Goal: Information Seeking & Learning: Learn about a topic

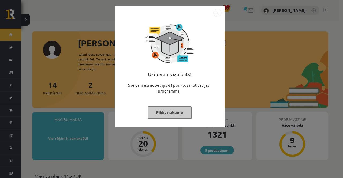
click at [165, 113] on button "Pildīt nākamo" at bounding box center [170, 113] width 44 height 12
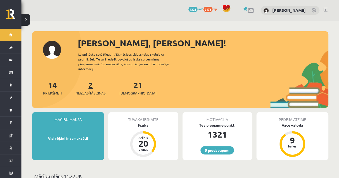
click at [84, 91] on span "Neizlasītās ziņas" at bounding box center [91, 93] width 30 height 5
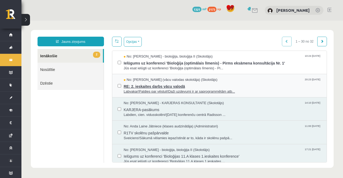
click at [137, 85] on span "RE: 2. ieskaites darbs vācu valodā" at bounding box center [223, 86] width 198 height 7
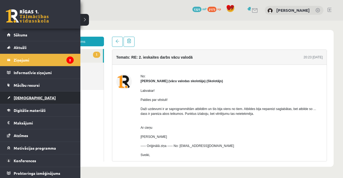
click at [13, 96] on link "[DEMOGRAPHIC_DATA]" at bounding box center [40, 98] width 67 height 12
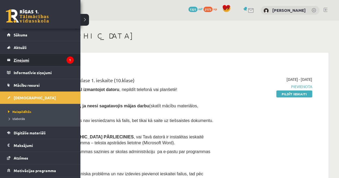
click at [21, 61] on legend "Ziņojumi 1" at bounding box center [44, 60] width 60 height 12
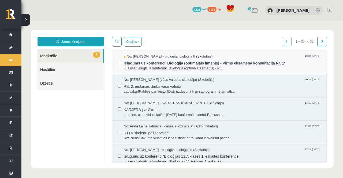
click at [134, 60] on span "Ielūgums uz konferenci 'Bioloģija (optimālais līmenis) - Pirms eksāmena konsult…" at bounding box center [223, 62] width 198 height 7
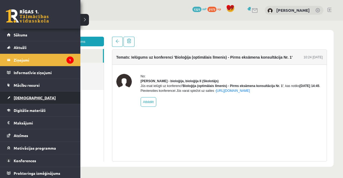
click at [16, 97] on span "[DEMOGRAPHIC_DATA]" at bounding box center [35, 98] width 42 height 5
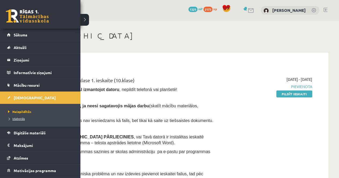
click at [16, 117] on span "Izlabotās" at bounding box center [16, 119] width 18 height 4
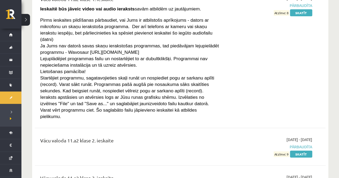
scroll to position [1648, 0]
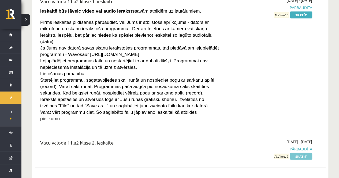
click at [300, 153] on link "Skatīt" at bounding box center [301, 156] width 22 height 7
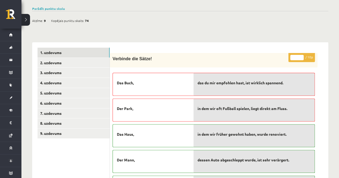
scroll to position [39, 0]
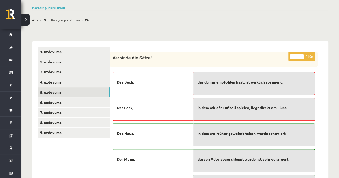
click at [52, 90] on link "5. uzdevums" at bounding box center [74, 92] width 72 height 10
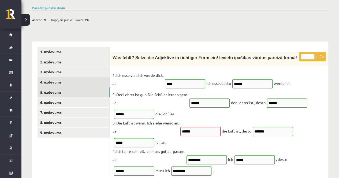
click at [66, 85] on link "4. uzdevums" at bounding box center [74, 82] width 72 height 10
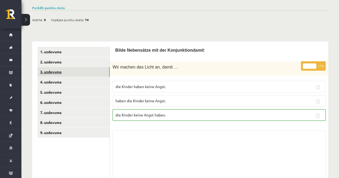
click at [69, 76] on link "3. uzdevums" at bounding box center [74, 72] width 72 height 10
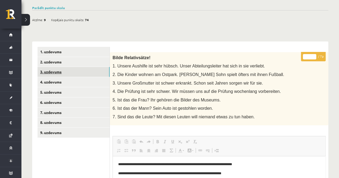
scroll to position [0, 0]
click at [65, 67] on link "3. uzdevums" at bounding box center [74, 72] width 72 height 10
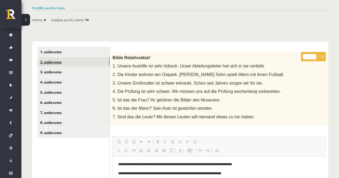
click at [71, 61] on link "2. uzdevums" at bounding box center [74, 62] width 72 height 10
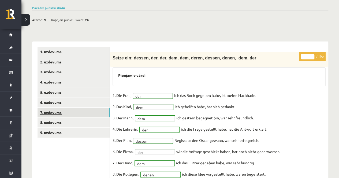
click at [45, 110] on link "7. uzdevums" at bounding box center [74, 113] width 72 height 10
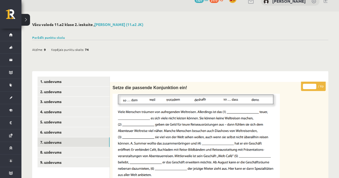
scroll to position [9, 0]
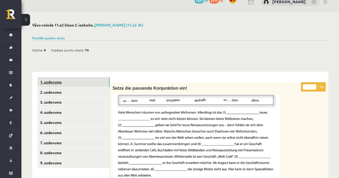
click at [72, 79] on link "1. uzdevums" at bounding box center [74, 82] width 72 height 10
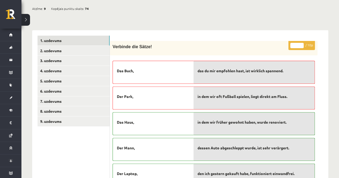
scroll to position [50, 0]
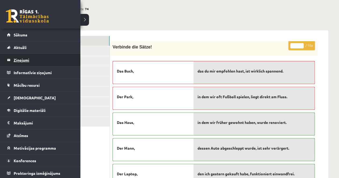
click at [16, 59] on legend "Ziņojumi 0" at bounding box center [44, 60] width 60 height 12
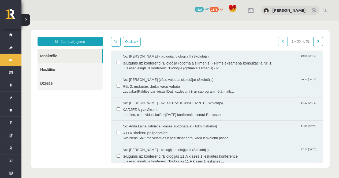
click at [69, 72] on link "Nosūtītie" at bounding box center [70, 70] width 65 height 14
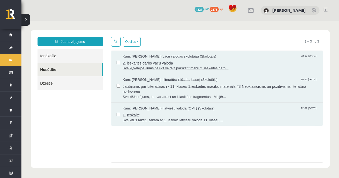
click at [156, 59] on span "2. ieskaites darbs vācu valodā" at bounding box center [220, 62] width 195 height 7
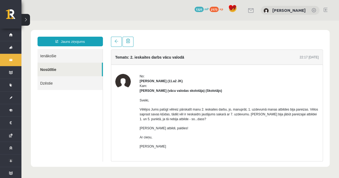
click at [58, 58] on link "Ienākošie" at bounding box center [70, 56] width 65 height 14
click at [50, 53] on link "Ienākošie" at bounding box center [70, 56] width 65 height 14
click at [50, 54] on link "Ienākošie" at bounding box center [70, 56] width 65 height 14
click at [51, 54] on link "Ienākošie" at bounding box center [70, 56] width 65 height 14
click at [74, 58] on link "Ienākošie" at bounding box center [70, 56] width 65 height 14
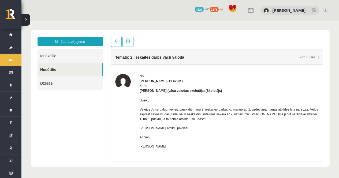
click at [43, 53] on link "Ienākošie" at bounding box center [70, 56] width 65 height 14
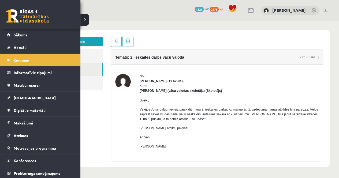
click at [22, 62] on legend "Ziņojumi 0" at bounding box center [44, 60] width 60 height 12
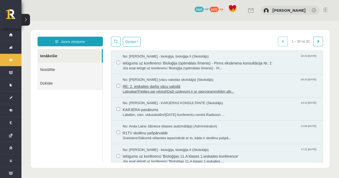
click at [155, 85] on span "RE: 2. ieskaites darbs vācu valodā" at bounding box center [220, 86] width 195 height 7
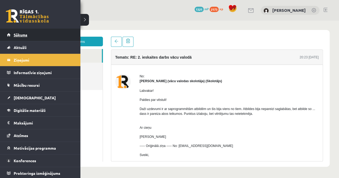
click at [26, 35] on span "Sākums" at bounding box center [21, 34] width 14 height 5
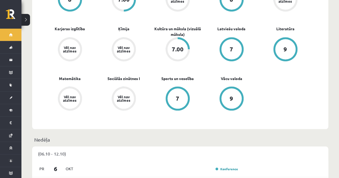
scroll to position [200, 0]
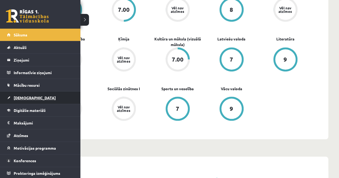
click at [27, 96] on span "[DEMOGRAPHIC_DATA]" at bounding box center [35, 98] width 42 height 5
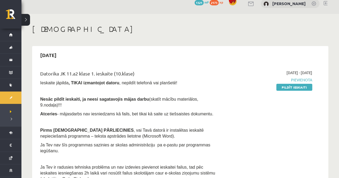
scroll to position [6, 0]
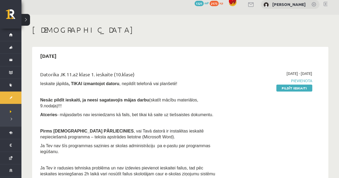
click at [224, 97] on div "2025-09-01 - 2025-10-31 Pievienota Pildīt ieskaiti" at bounding box center [269, 128] width 93 height 115
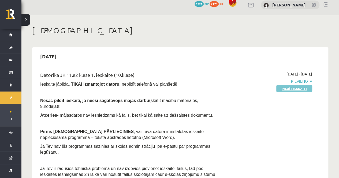
click at [306, 88] on link "Pildīt ieskaiti" at bounding box center [295, 88] width 36 height 7
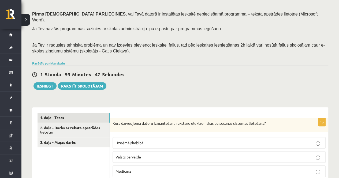
scroll to position [92, 0]
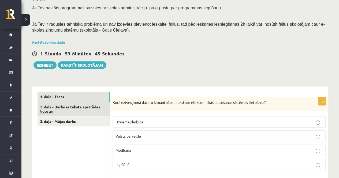
click at [68, 104] on link "2. daļa - Darbs ar teksta apstrādes lietotni" at bounding box center [74, 109] width 72 height 14
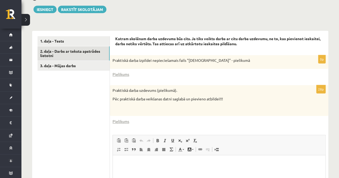
scroll to position [148, 0]
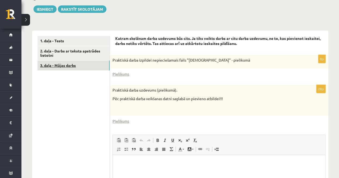
click at [54, 61] on link "3. daļa - Mājas darbs" at bounding box center [74, 66] width 72 height 10
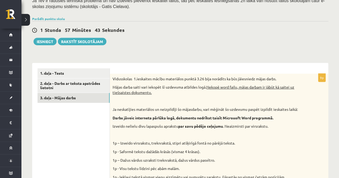
scroll to position [115, 0]
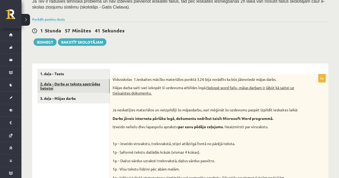
click at [82, 79] on link "2. daļa - Darbs ar teksta apstrādes lietotni" at bounding box center [74, 86] width 72 height 14
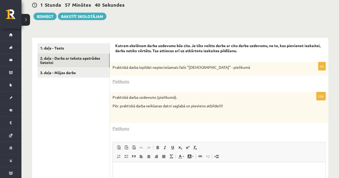
scroll to position [0, 0]
click at [120, 79] on link "Pielikums" at bounding box center [121, 82] width 17 height 6
click at [122, 126] on link "Pielikums" at bounding box center [121, 129] width 17 height 6
click at [124, 126] on link "Pielikums" at bounding box center [121, 129] width 17 height 6
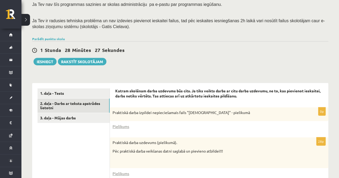
scroll to position [95, 0]
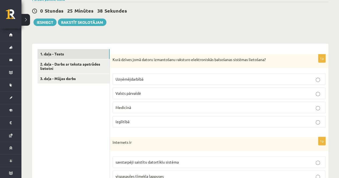
scroll to position [137, 0]
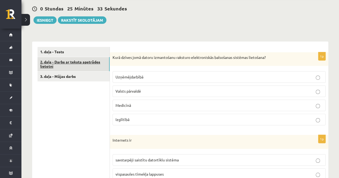
click at [75, 57] on link "2. daļa - Darbs ar teksta apstrādes lietotni" at bounding box center [74, 64] width 72 height 14
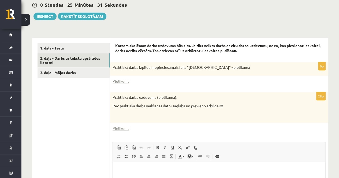
scroll to position [0, 0]
click at [74, 68] on link "3. daļa - Mājas darbs" at bounding box center [74, 73] width 72 height 10
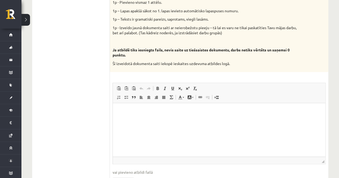
scroll to position [305, 0]
click at [145, 113] on p "Editor, wiswyg-editor-user-answer-47433786366320" at bounding box center [219, 111] width 202 height 6
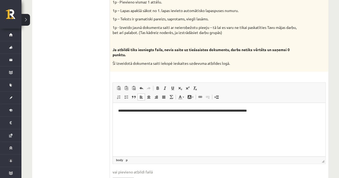
click at [261, 119] on html "**********" at bounding box center [219, 111] width 213 height 16
click at [309, 119] on html "**********" at bounding box center [219, 111] width 213 height 16
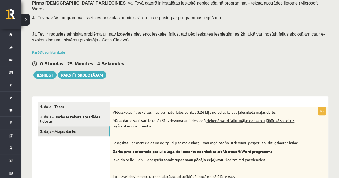
scroll to position [82, 0]
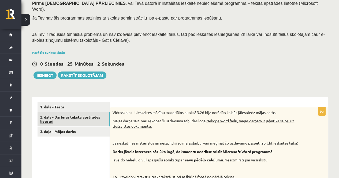
click at [76, 112] on link "2. daļa - Darbs ar teksta apstrādes lietotni" at bounding box center [74, 119] width 72 height 14
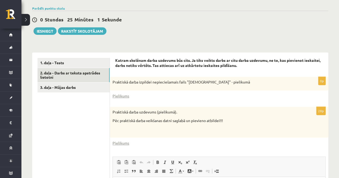
scroll to position [0, 0]
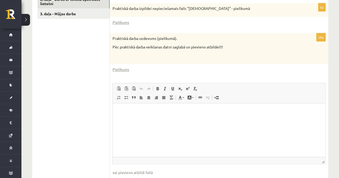
click at [141, 120] on html at bounding box center [219, 112] width 213 height 16
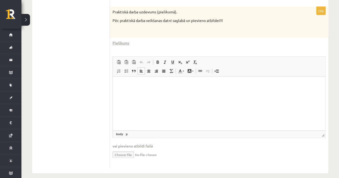
click at [127, 149] on input "file" at bounding box center [219, 154] width 213 height 11
type input "**********"
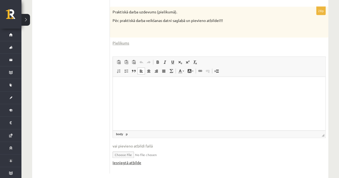
click at [137, 160] on link "Iesniegtā atbilde" at bounding box center [127, 163] width 29 height 6
click at [138, 150] on input "file" at bounding box center [219, 154] width 213 height 11
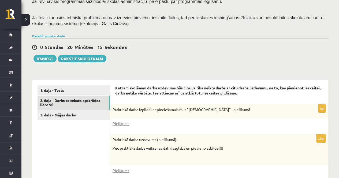
scroll to position [94, 0]
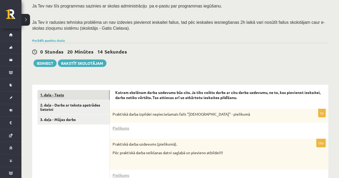
click at [59, 90] on link "1. daļa - Tests" at bounding box center [74, 95] width 72 height 10
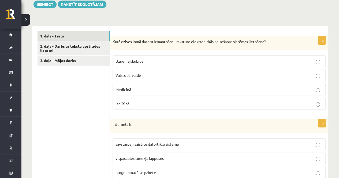
scroll to position [153, 0]
click at [145, 72] on p "Valsts pārvaldē" at bounding box center [219, 75] width 207 height 6
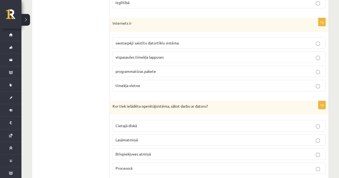
scroll to position [256, 0]
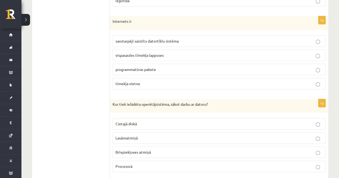
click at [156, 51] on label "vispasaules tīmekļa lappuses" at bounding box center [219, 56] width 213 height 12
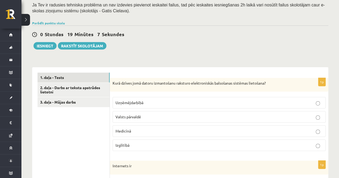
scroll to position [95, 0]
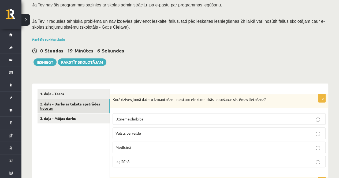
click at [65, 99] on link "2. daļa - Darbs ar teksta apstrādes lietotni" at bounding box center [74, 106] width 72 height 14
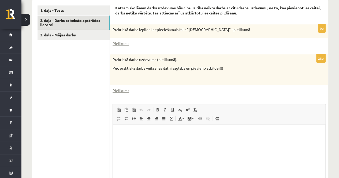
scroll to position [232, 0]
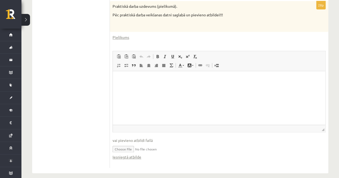
click at [127, 144] on input "file" at bounding box center [219, 149] width 213 height 11
type input "**********"
click at [132, 155] on link "Iesniegtā atbilde" at bounding box center [127, 158] width 29 height 6
click at [136, 155] on link "Iesniegtā atbilde" at bounding box center [127, 158] width 29 height 6
click at [89, 69] on ul "1. daļa - Tests 2. daļa - Darbs ar teksta apstrādes lietotni 3. daļa - Mājas da…" at bounding box center [74, 60] width 72 height 217
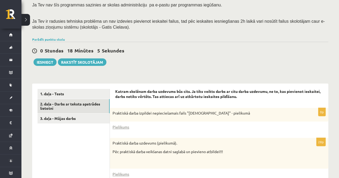
scroll to position [97, 0]
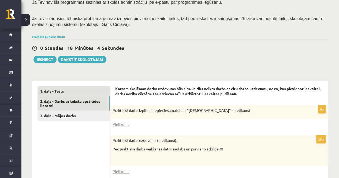
click at [58, 86] on link "1. daļa - Tests" at bounding box center [74, 91] width 72 height 10
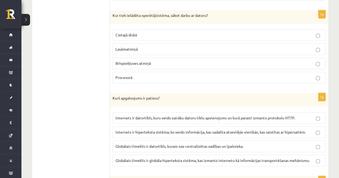
scroll to position [345, 0]
click at [131, 30] on label "Cietajā diskā" at bounding box center [219, 35] width 213 height 12
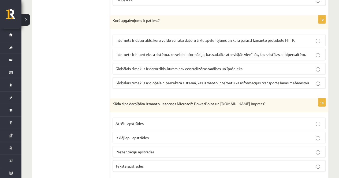
scroll to position [423, 0]
click at [134, 80] on span "Globālais tīmeklis ir globāla hiperteksta sistēma, kas izmanto internetu kā inf…" at bounding box center [213, 82] width 195 height 5
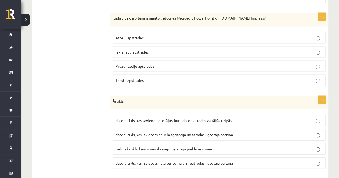
scroll to position [509, 0]
click at [160, 63] on p "Prezentāciju apstrādes" at bounding box center [219, 66] width 207 height 6
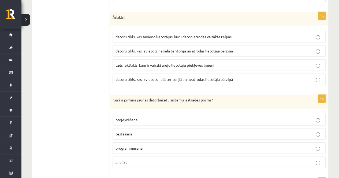
scroll to position [593, 0]
click at [158, 34] on span "datoru tīkls, kas savieno lietotājus, kuru datori atrodas vairākās telpās" at bounding box center [174, 36] width 116 height 5
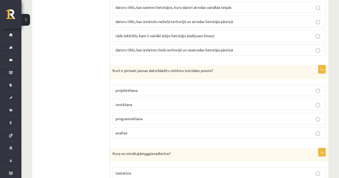
scroll to position [624, 0]
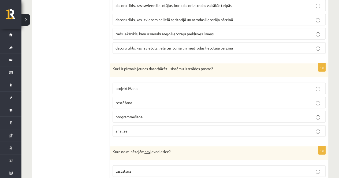
click at [130, 129] on p "analīze" at bounding box center [219, 132] width 207 height 6
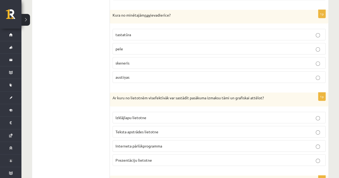
scroll to position [760, 0]
click at [130, 61] on p "skeneris" at bounding box center [219, 64] width 207 height 6
click at [125, 130] on span "Teksta apstrādes lietotne" at bounding box center [137, 132] width 43 height 5
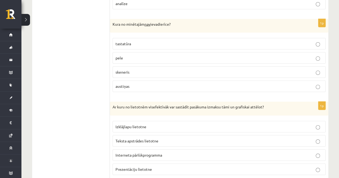
scroll to position [751, 0]
click at [144, 84] on p "austiņas" at bounding box center [219, 87] width 207 height 6
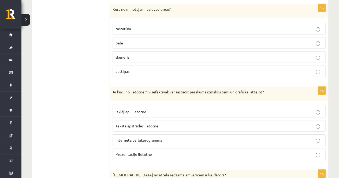
scroll to position [767, 0]
click at [136, 109] on span "Izklājlapu lietotne" at bounding box center [131, 111] width 31 height 5
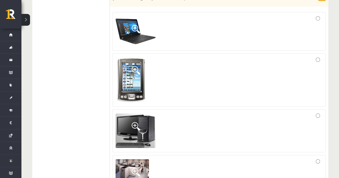
scroll to position [948, 0]
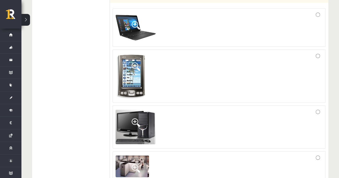
click at [240, 155] on div at bounding box center [219, 167] width 207 height 24
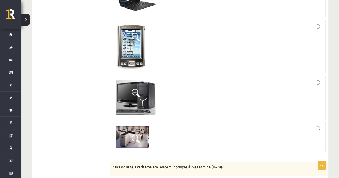
scroll to position [977, 0]
click at [134, 126] on img at bounding box center [133, 137] width 34 height 22
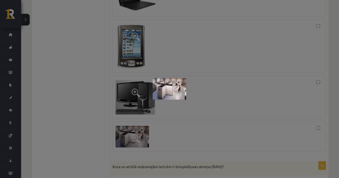
scroll to position [977, 0]
click at [85, 112] on div at bounding box center [169, 89] width 339 height 178
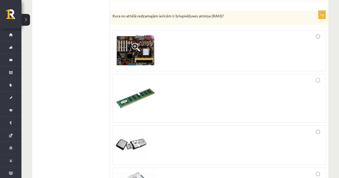
scroll to position [1128, 0]
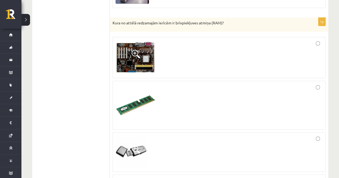
scroll to position [1121, 0]
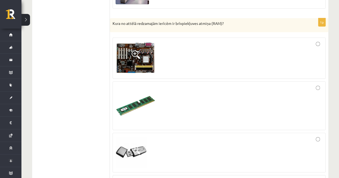
click at [203, 90] on div at bounding box center [219, 106] width 207 height 43
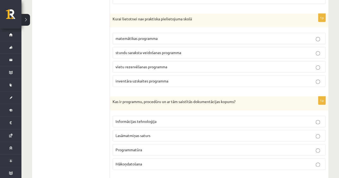
scroll to position [1323, 0]
click at [137, 64] on span "vietu rezervēšanas programma" at bounding box center [142, 66] width 52 height 5
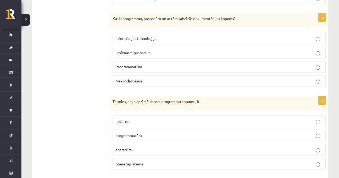
scroll to position [1406, 0]
click at [137, 64] on span "Programmatūra" at bounding box center [129, 66] width 27 height 5
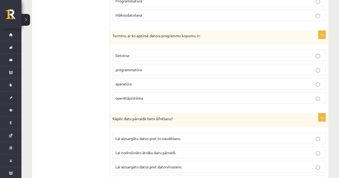
scroll to position [1472, 0]
click at [155, 67] on p "programmatūra" at bounding box center [219, 70] width 207 height 6
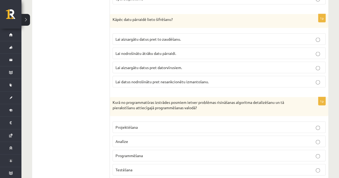
scroll to position [1572, 0]
click at [124, 79] on span "Lai datus nodrošinātu pret nesankcionētu izmantošanu." at bounding box center [162, 81] width 93 height 5
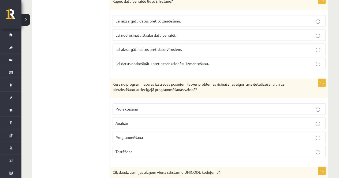
scroll to position [1590, 0]
click at [128, 135] on span "Programmēšana" at bounding box center [129, 137] width 27 height 5
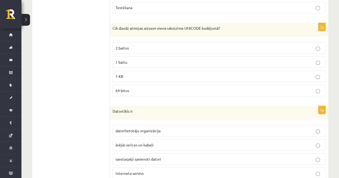
scroll to position [1737, 0]
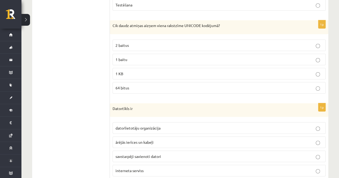
click at [173, 40] on label "2 baitus" at bounding box center [219, 46] width 213 height 12
click at [128, 154] on span "savstarpēji savienoti datori" at bounding box center [139, 156] width 46 height 5
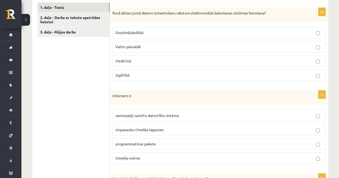
scroll to position [181, 0]
click at [126, 112] on label "savstarpēji saistītu datortīklu sistēma" at bounding box center [219, 116] width 213 height 12
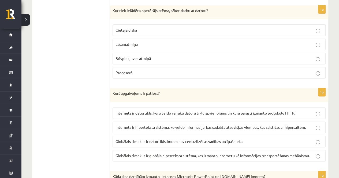
scroll to position [350, 0]
click at [135, 56] on span "Brīvpiekļuves atmiņā" at bounding box center [133, 58] width 35 height 5
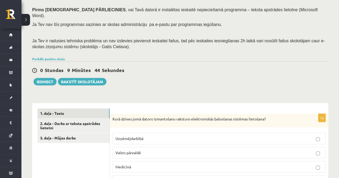
scroll to position [73, 0]
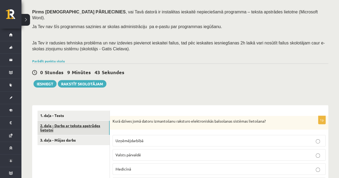
click at [66, 122] on link "2. daļa - Darbs ar teksta apstrādes lietotni" at bounding box center [74, 128] width 72 height 14
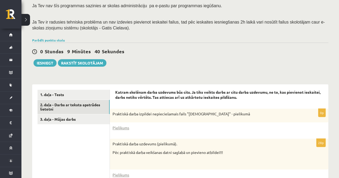
scroll to position [149, 0]
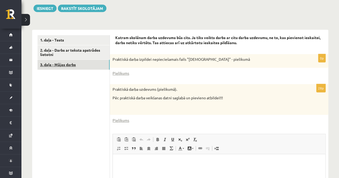
click at [64, 61] on link "3. daļa - Mājas darbs" at bounding box center [74, 65] width 72 height 10
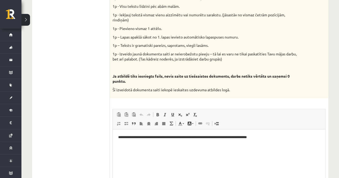
scroll to position [0, 0]
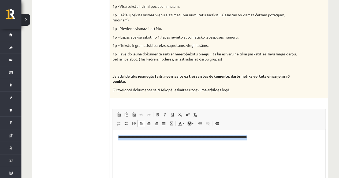
drag, startPoint x: 117, startPoint y: 139, endPoint x: 303, endPoint y: 142, distance: 186.2
click at [303, 142] on html "**********" at bounding box center [219, 138] width 213 height 16
drag, startPoint x: 117, startPoint y: 137, endPoint x: 453, endPoint y: 252, distance: 354.6
click at [326, 130] on html "**********" at bounding box center [219, 138] width 213 height 16
copy p "**********"
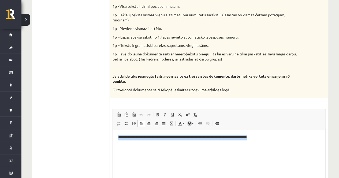
click at [225, 146] on html "**********" at bounding box center [219, 138] width 213 height 16
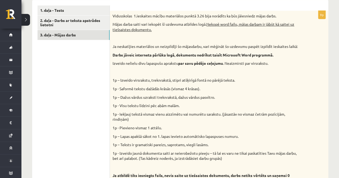
scroll to position [160, 0]
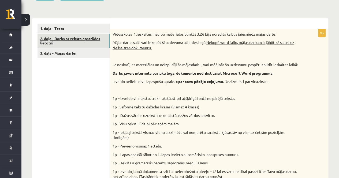
click at [75, 35] on link "2. daļa - Darbs ar teksta apstrādes lietotni" at bounding box center [74, 41] width 72 height 14
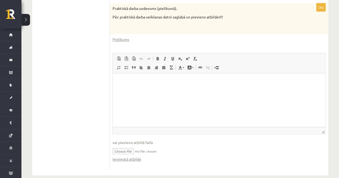
scroll to position [232, 0]
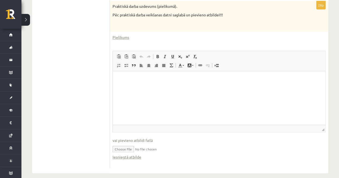
click at [146, 144] on input "file" at bounding box center [219, 149] width 213 height 11
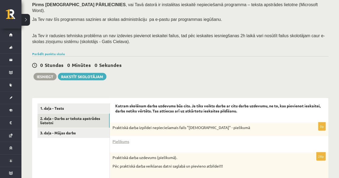
scroll to position [81, 0]
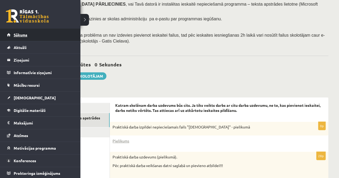
click at [17, 36] on span "Sākums" at bounding box center [21, 34] width 14 height 5
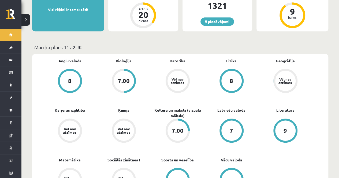
scroll to position [130, 0]
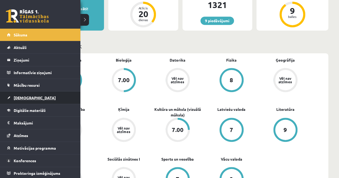
click at [20, 93] on link "[DEMOGRAPHIC_DATA]" at bounding box center [40, 98] width 67 height 12
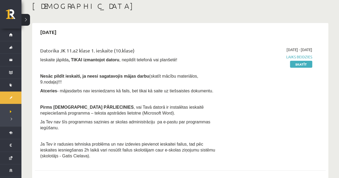
scroll to position [27, 0]
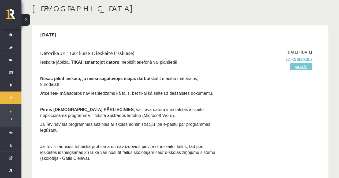
click at [305, 65] on link "Skatīt" at bounding box center [301, 66] width 22 height 7
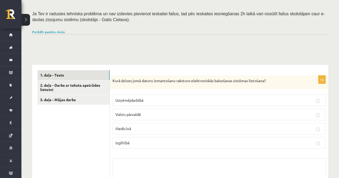
scroll to position [111, 0]
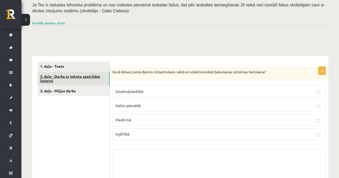
click at [88, 76] on link "2. daļa - Darbs ar teksta apstrādes lietotni" at bounding box center [74, 79] width 72 height 14
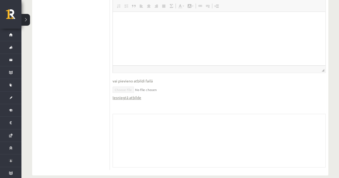
scroll to position [344, 0]
click at [129, 93] on link "Iesniegtā atbilde" at bounding box center [127, 96] width 29 height 6
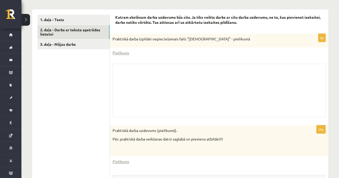
scroll to position [108, 0]
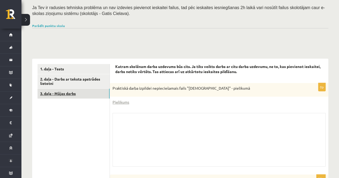
click at [63, 92] on link "3. daļa - Mājas darbs" at bounding box center [74, 94] width 72 height 10
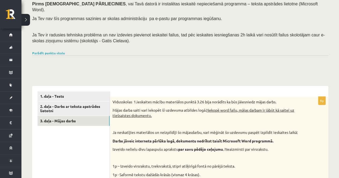
scroll to position [79, 0]
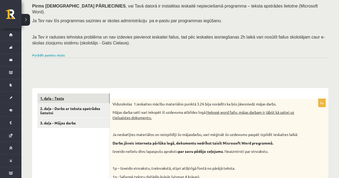
click at [60, 94] on link "1. daļa - Tests" at bounding box center [74, 99] width 72 height 10
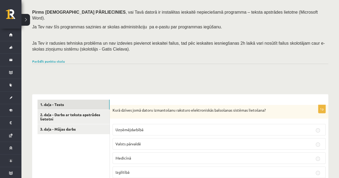
scroll to position [97, 0]
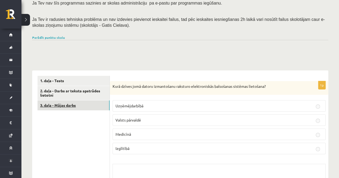
click at [76, 101] on link "3. daļa - Mājas darbs" at bounding box center [74, 106] width 72 height 10
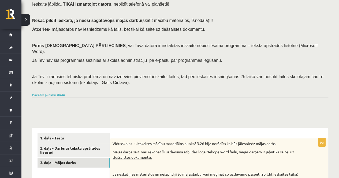
scroll to position [31, 0]
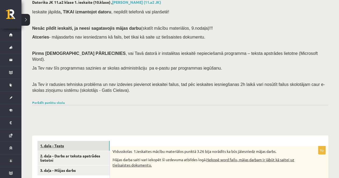
click at [60, 141] on link "1. daļa - Tests" at bounding box center [74, 146] width 72 height 10
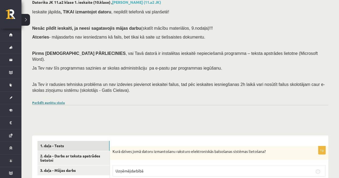
click at [53, 101] on link "Parādīt punktu skalu" at bounding box center [48, 103] width 33 height 4
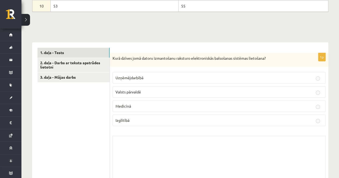
scroll to position [251, 0]
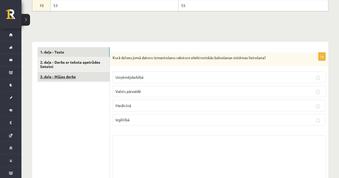
click at [73, 74] on link "3. daļa - Mājas darbs" at bounding box center [74, 77] width 72 height 10
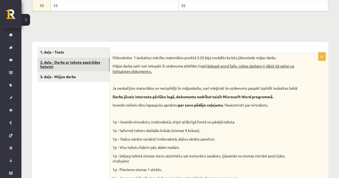
click at [72, 58] on link "2. daļa - Darbs ar teksta apstrādes lietotni" at bounding box center [74, 64] width 72 height 14
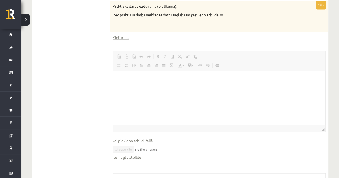
scroll to position [408, 0]
click at [130, 154] on link "Iesniegtā atbilde" at bounding box center [127, 157] width 29 height 6
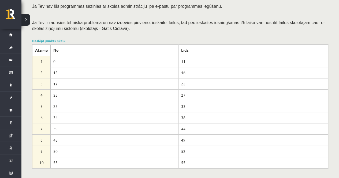
scroll to position [82, 0]
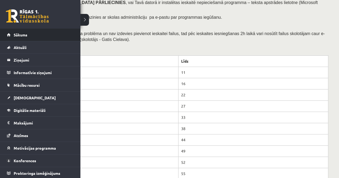
click at [0, 31] on li "Sākums" at bounding box center [40, 35] width 80 height 13
click at [16, 34] on span "Sākums" at bounding box center [21, 34] width 14 height 5
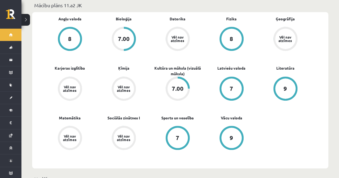
scroll to position [171, 0]
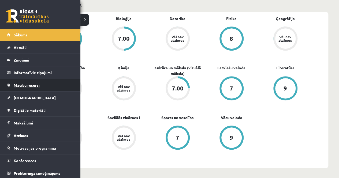
click at [23, 87] on link "Mācību resursi" at bounding box center [40, 85] width 67 height 12
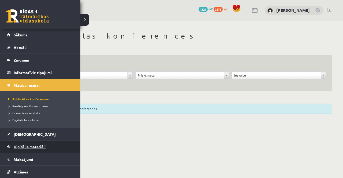
click at [28, 149] on link "Digitālie materiāli" at bounding box center [40, 147] width 67 height 12
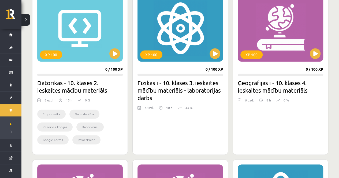
scroll to position [334, 0]
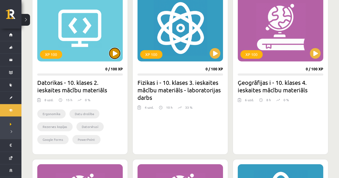
click at [116, 53] on button at bounding box center [114, 53] width 11 height 11
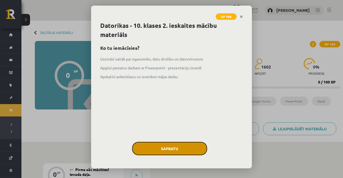
click at [176, 147] on button "Sapratu" at bounding box center [169, 148] width 75 height 13
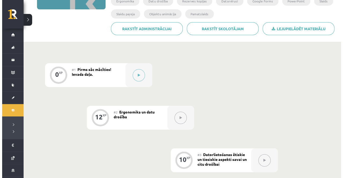
scroll to position [100, 0]
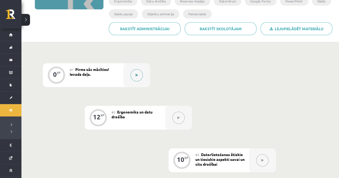
click at [143, 78] on div at bounding box center [136, 75] width 27 height 24
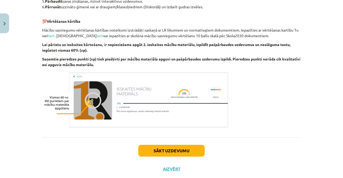
scroll to position [311, 0]
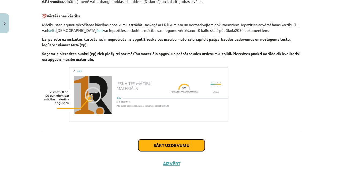
click at [151, 140] on button "Sākt uzdevumu" at bounding box center [171, 146] width 67 height 12
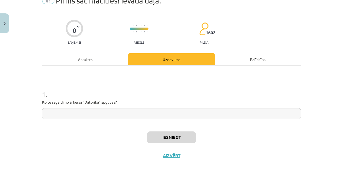
scroll to position [13, 0]
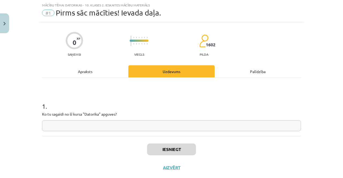
click at [174, 130] on input "text" at bounding box center [171, 125] width 259 height 11
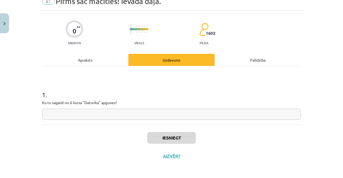
scroll to position [25, 0]
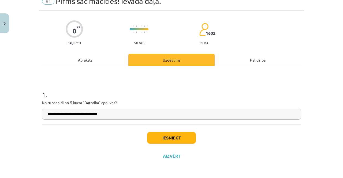
type input "**********"
click at [183, 138] on button "Iesniegt" at bounding box center [171, 138] width 49 height 12
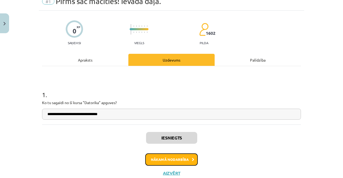
click at [184, 160] on button "Nākamā nodarbība" at bounding box center [171, 160] width 53 height 12
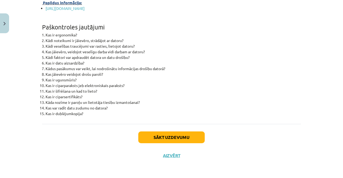
scroll to position [1711, 0]
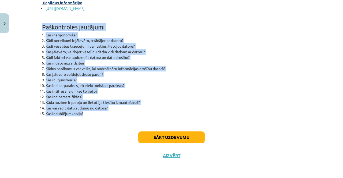
drag, startPoint x: 41, startPoint y: 46, endPoint x: 86, endPoint y: 141, distance: 106.0
copy div "Paškontroles jautājumi Kas ir ergonomika? Kādi noteikumi ir jāievēro, strādājot…"
click at [260, 43] on li "Kādi noteikumi ir jāievēro, strādājot ar datoru?" at bounding box center [174, 41] width 256 height 6
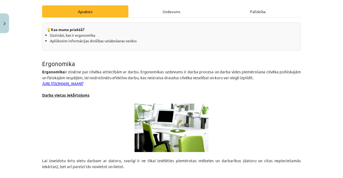
scroll to position [89, 0]
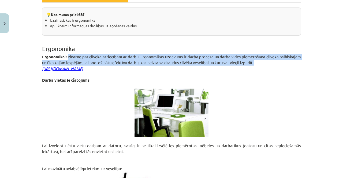
drag, startPoint x: 67, startPoint y: 57, endPoint x: 255, endPoint y: 62, distance: 188.7
click at [255, 62] on p "Ergonomika ir zinātne par cilvēka attiecībām ar darbu. Ergonomikas uzdevums ir …" at bounding box center [171, 60] width 259 height 12
copy span "zinātne par cilvēka attiecībām ar darbu. Ergonomikas uzdevums ir darba procesa …"
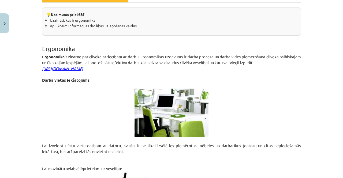
click at [237, 140] on p at bounding box center [171, 140] width 259 height 6
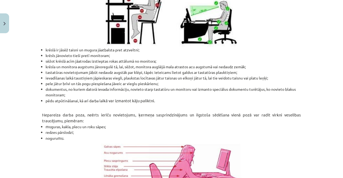
scroll to position [287, 0]
click at [46, 49] on li "krēslā ir jāsēž taisni un mugura jāatbalsta pret atzveltni;" at bounding box center [174, 50] width 256 height 6
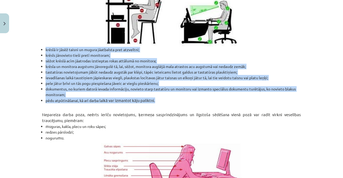
drag, startPoint x: 43, startPoint y: 48, endPoint x: 162, endPoint y: 101, distance: 130.2
click at [162, 101] on ul "krēslā ir jāsēž taisni un mugura jāatbalsta pret atzveltni; krēsls jānovieto ti…" at bounding box center [171, 75] width 259 height 57
copy ul "krēslā ir jāsēž taisni un mugura jāatbalsta pret atzveltni; krēsls jānovieto ti…"
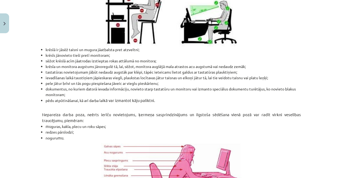
click at [151, 111] on p at bounding box center [171, 109] width 259 height 6
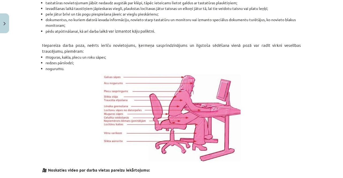
scroll to position [357, 0]
click at [46, 58] on span "mu" at bounding box center [49, 56] width 6 height 5
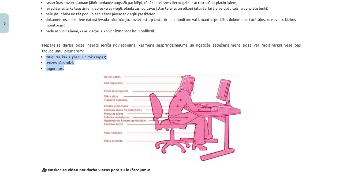
drag, startPoint x: 44, startPoint y: 58, endPoint x: 74, endPoint y: 69, distance: 31.6
click at [74, 69] on ul "mu guras, kakla, plecu un roku sāpes; redzes pārslodzi; noguru mu." at bounding box center [171, 62] width 259 height 17
copy div "mu guras, kakla, plecu un roku sāpes; redzes pārslodzi; noguru mu."
click at [245, 133] on p at bounding box center [171, 117] width 259 height 87
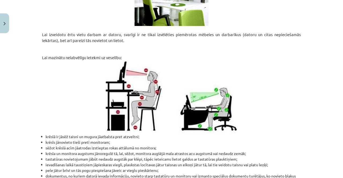
scroll to position [200, 0]
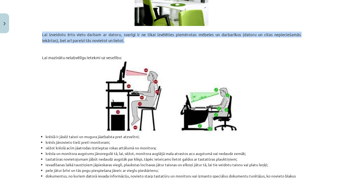
drag, startPoint x: 40, startPoint y: 35, endPoint x: 123, endPoint y: 42, distance: 82.9
click at [123, 42] on p "Lai izveidotu ērtu vietu darbam ar datoru, svarīgi ir ne tikai izvēlēties piemē…" at bounding box center [171, 38] width 259 height 12
copy span "Lai izveidotu ērtu vietu darbam ar datoru, svarīgi ir ne tikai izvēlēties piemē…"
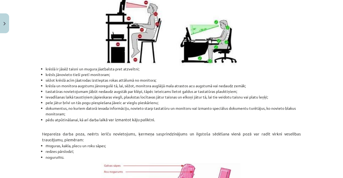
scroll to position [272, 0]
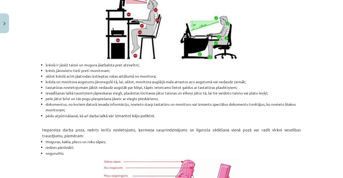
click at [238, 146] on li "redzes pārslodzi;" at bounding box center [174, 148] width 256 height 6
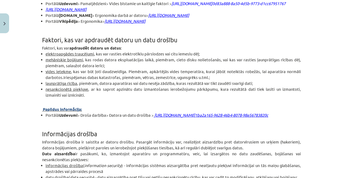
scroll to position [657, 0]
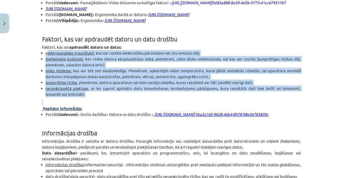
drag, startPoint x: 45, startPoint y: 67, endPoint x: 87, endPoint y: 112, distance: 61.7
copy div "elektroapgādes traucējumi , kas var rasties elektrotīklu pārslodzes vai citu ie…"
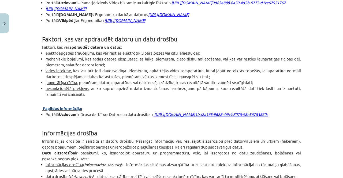
click at [218, 137] on h1 "Informācijas drošība" at bounding box center [171, 128] width 259 height 17
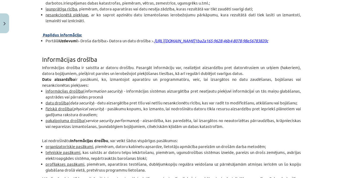
scroll to position [731, 0]
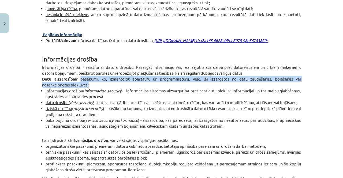
drag, startPoint x: 76, startPoint y: 101, endPoint x: 103, endPoint y: 107, distance: 28.1
click at [103, 88] on p "Datu aizsardzība ir pasākumi, ko, izmantojot aparatūru un programmatūru, veic, …" at bounding box center [171, 82] width 259 height 12
copy span "pasākumi, ko, izmantojot aparatūru un programmatūru, veic, lai izsargātos no da…"
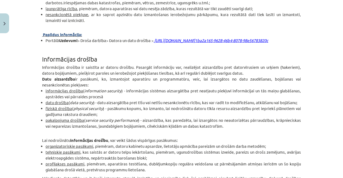
click at [230, 129] on li "pakalpojuma drošība ( service security performance ) - aizsardzība, kas paredzē…" at bounding box center [174, 124] width 256 height 12
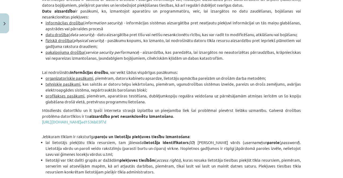
scroll to position [802, 0]
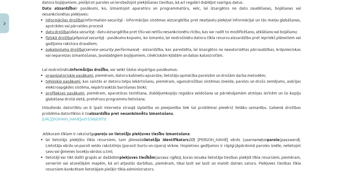
click at [46, 78] on u "organizatoriskie pasākumi" at bounding box center [70, 75] width 48 height 5
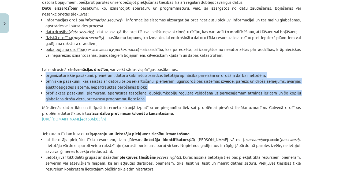
drag, startPoint x: 44, startPoint y: 97, endPoint x: 151, endPoint y: 118, distance: 109.6
click at [151, 102] on ul "organizatoriskie pasākumi , piemēram, datoru kabinetu apsardze, lietotāju apmāc…" at bounding box center [171, 87] width 259 height 30
copy ul "organizatoriskie pasākumi , piemēram, datoru kabinetu apsardze, lietotāju apmāc…"
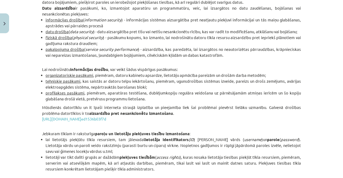
click at [228, 137] on p "Jebkuram tīklam ir raksturīga paroļu un lietotāju piekļuves tiesību izmantošana…" at bounding box center [171, 134] width 259 height 6
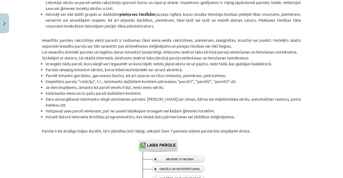
scroll to position [948, 0]
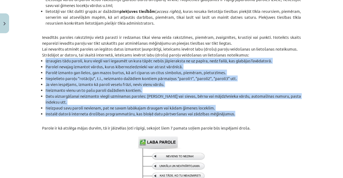
drag, startPoint x: 43, startPoint y: 84, endPoint x: 247, endPoint y: 138, distance: 210.5
click at [247, 117] on ul "Izraugies tādu paroli, kuru viegli vari iegaumēt un kura tāpēc nebūs jāpierakst…" at bounding box center [171, 87] width 259 height 59
copy ul "Izraugies tādu paroli, kuru viegli vari iegaumēt un kura tāpēc nebūs jāpierakst…"
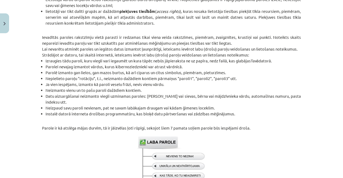
click at [229, 171] on p at bounding box center [171, 178] width 259 height 83
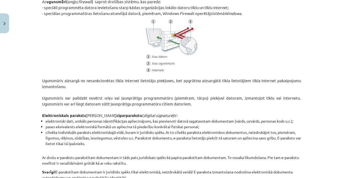
scroll to position [1202, 0]
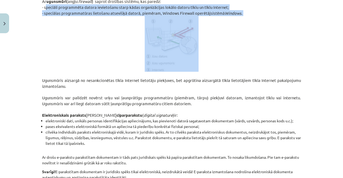
drag, startPoint x: 43, startPoint y: 32, endPoint x: 240, endPoint y: 46, distance: 197.7
click at [240, 46] on p at bounding box center [171, 44] width 259 height 56
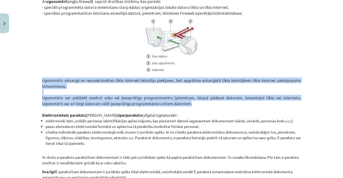
drag, startPoint x: 40, startPoint y: 105, endPoint x: 197, endPoint y: 130, distance: 158.7
copy div "Ugunsmūris aizsargā no nesankcionētas tīkla Internet lietotāju piekļuves, bet a…"
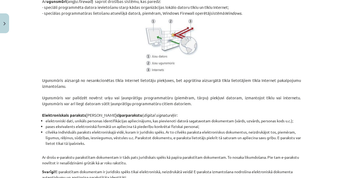
click at [242, 124] on li "elektroniski dati, unikāls personas identifikācijas apliecinājums, kas pievieno…" at bounding box center [174, 121] width 256 height 6
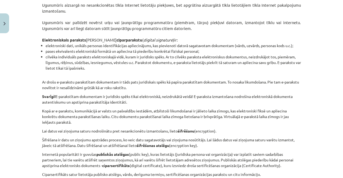
scroll to position [1277, 0]
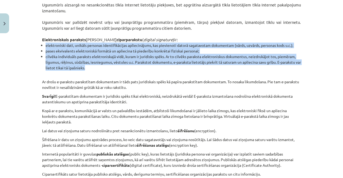
drag, startPoint x: 44, startPoint y: 71, endPoint x: 107, endPoint y: 94, distance: 67.2
click at [107, 71] on ul "elektroniski dati, unikāls personas identifikācijas apliecinājums, kas pievieno…" at bounding box center [171, 57] width 259 height 28
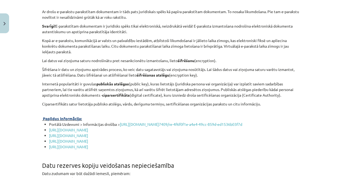
scroll to position [1347, 0]
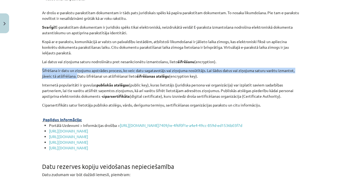
drag, startPoint x: 40, startPoint y: 96, endPoint x: 75, endPoint y: 102, distance: 35.4
click at [75, 79] on p "Šifrēšana ir datu un ziņojumu apstrādes process, ko veic datu sagatavotājs vai …" at bounding box center [171, 73] width 259 height 11
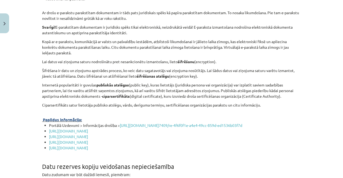
click at [223, 134] on li "https://profizgl.lu.lv/mod/book/view.php?id=22319&chapterid=6887" at bounding box center [175, 132] width 252 height 6
drag, startPoint x: 220, startPoint y: 116, endPoint x: 284, endPoint y: 120, distance: 64.0
click at [284, 99] on p "Internetā popularitāti ir guvušas publiskās atslēgas (public key), kuras lietot…" at bounding box center [171, 90] width 259 height 17
click at [232, 134] on li "https://profizgl.lu.lv/mod/book/view.php?id=22319&chapterid=6887" at bounding box center [175, 132] width 252 height 6
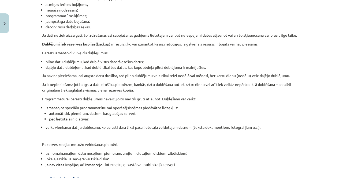
scroll to position [1522, 0]
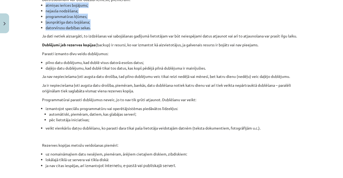
drag, startPoint x: 43, startPoint y: 36, endPoint x: 94, endPoint y: 58, distance: 55.1
click at [94, 31] on ul "atmiņas ierīces bojājums; nejauša nodzēšana; programmatūras kļūmes; ļaunprātīga…" at bounding box center [171, 16] width 259 height 28
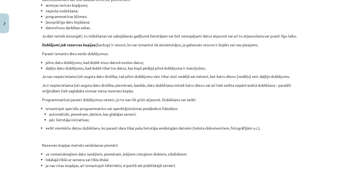
click at [218, 117] on li "automātiski, piemēram, datiem, kas glabājas serverī;" at bounding box center [175, 115] width 252 height 6
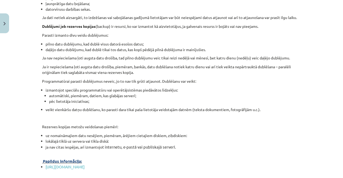
scroll to position [1541, 0]
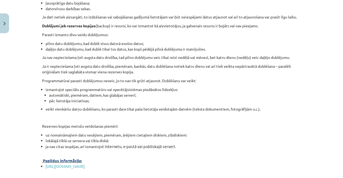
drag, startPoint x: 111, startPoint y: 57, endPoint x: 271, endPoint y: 54, distance: 160.7
click at [271, 29] on p "Dublējumi jeb rezerves kopijas (backup) ir resursi, ko var izmantot kā aizvieto…" at bounding box center [171, 26] width 259 height 6
click at [208, 120] on p at bounding box center [171, 118] width 259 height 6
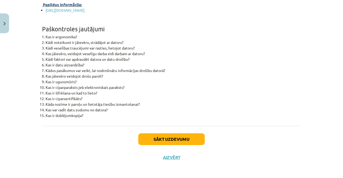
scroll to position [1730, 0]
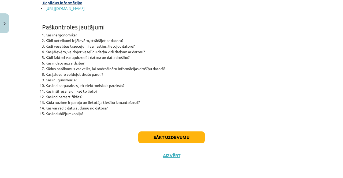
click at [181, 131] on div "Sākt uzdevumu Aizvērt" at bounding box center [171, 143] width 259 height 38
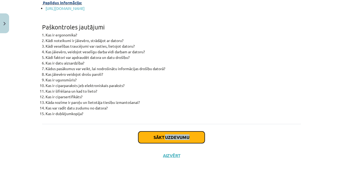
click at [182, 135] on button "Sākt uzdevumu" at bounding box center [171, 138] width 67 height 12
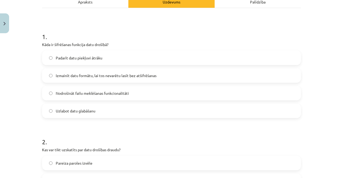
scroll to position [84, 0]
click at [184, 76] on label "Izmainīt datu formātu, lai tos nevarētu lasīt bez atšifrēšanas" at bounding box center [172, 74] width 258 height 13
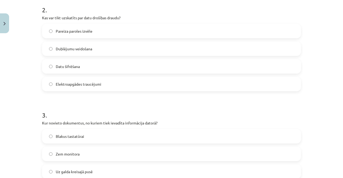
scroll to position [216, 0]
click at [91, 82] on span "Elektroapgādes traucējumi" at bounding box center [79, 84] width 46 height 6
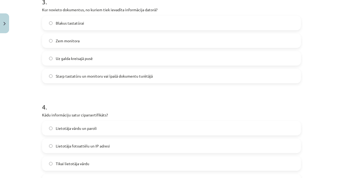
scroll to position [324, 0]
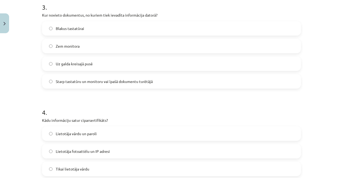
click at [172, 82] on label "Starp tastatūru un monitoru vai īpašā dokumentu turētājā" at bounding box center [172, 81] width 258 height 13
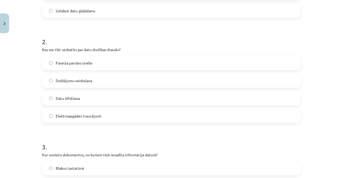
scroll to position [0, 0]
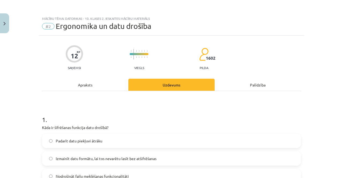
click at [82, 87] on div "Apraksts" at bounding box center [85, 85] width 86 height 12
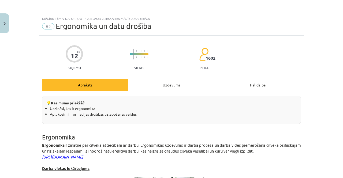
click at [169, 83] on div "Uzdevums" at bounding box center [172, 85] width 86 height 12
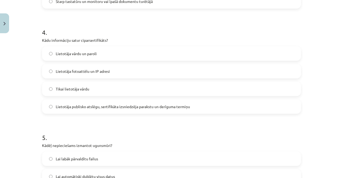
scroll to position [406, 0]
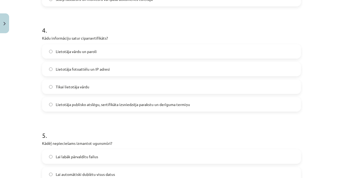
click at [158, 106] on span "Lietotāja publisko atslēgu, sertifikāta izsniedzēja parakstu un derīguma termiņu" at bounding box center [123, 105] width 134 height 6
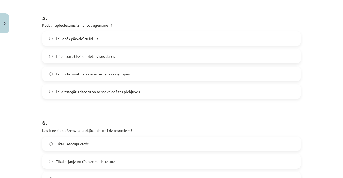
scroll to position [525, 0]
click at [82, 93] on span "Lai aizsargātu datoru no nesankcionētas piekļuves" at bounding box center [98, 92] width 84 height 6
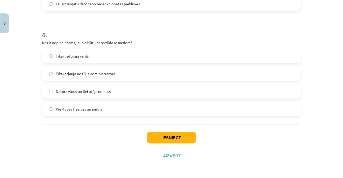
scroll to position [612, 0]
click at [70, 112] on label "Piekļuves tiesības un parole" at bounding box center [172, 108] width 258 height 13
click at [165, 138] on button "Iesniegt" at bounding box center [171, 138] width 49 height 12
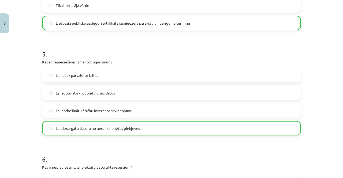
scroll to position [629, 0]
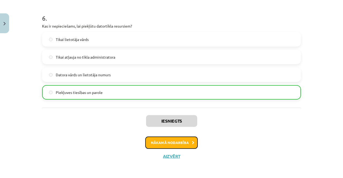
click at [180, 143] on button "Nākamā nodarbība" at bounding box center [171, 143] width 53 height 12
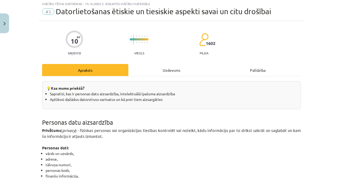
scroll to position [13, 0]
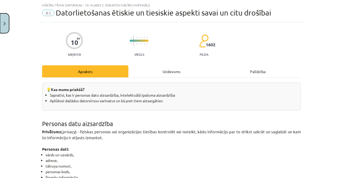
click at [3, 26] on button "Close" at bounding box center [4, 23] width 9 height 20
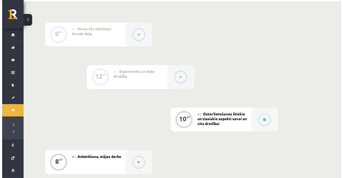
scroll to position [153, 0]
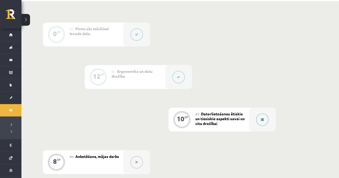
click at [262, 119] on icon at bounding box center [262, 119] width 3 height 3
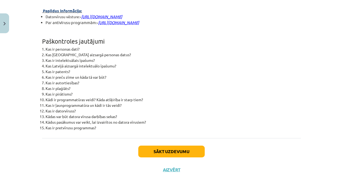
scroll to position [1391, 0]
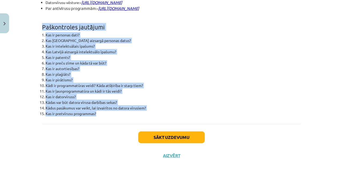
drag, startPoint x: 40, startPoint y: 27, endPoint x: 131, endPoint y: 117, distance: 128.1
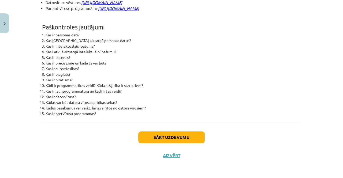
click at [291, 132] on div "Sākt uzdevumu Aizvērt" at bounding box center [171, 143] width 259 height 38
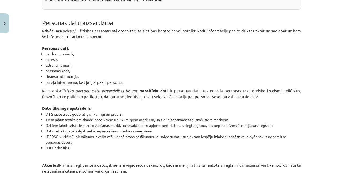
scroll to position [115, 0]
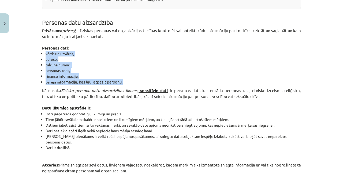
drag, startPoint x: 44, startPoint y: 53, endPoint x: 126, endPoint y: 80, distance: 85.8
click at [126, 80] on ul "vārds un uzvārds, adrese, tālruņa numuri, personas kods, finanšu informācija, p…" at bounding box center [171, 68] width 259 height 34
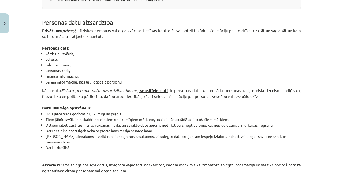
click at [237, 117] on li "Dat i jāapstrādā godprātīgi, likumīgi un precīzi." at bounding box center [174, 114] width 256 height 6
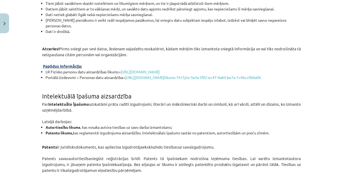
scroll to position [234, 0]
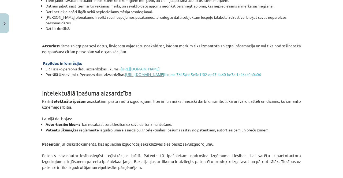
click at [164, 72] on link "http://www.uzdevumi.lv/p/informatika/10-klase/autortiesibas-un-" at bounding box center [144, 74] width 39 height 5
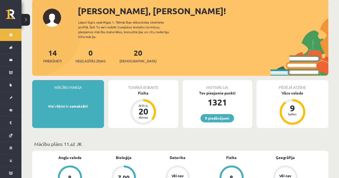
scroll to position [97, 0]
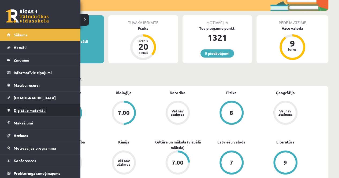
click at [26, 109] on span "Digitālie materiāli" at bounding box center [30, 110] width 32 height 5
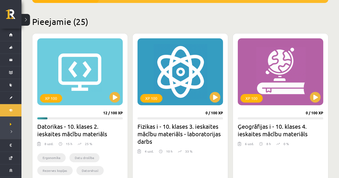
scroll to position [125, 0]
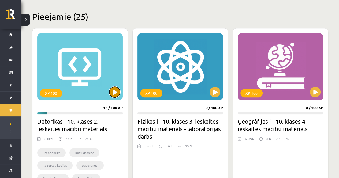
click at [115, 90] on button at bounding box center [114, 92] width 11 height 11
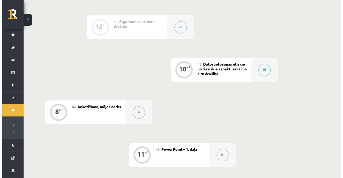
scroll to position [210, 0]
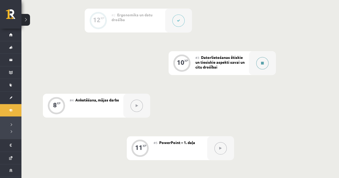
click at [266, 58] on button at bounding box center [262, 63] width 12 height 12
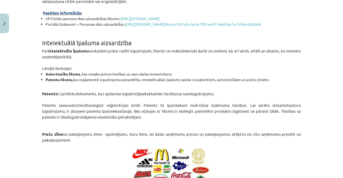
scroll to position [287, 0]
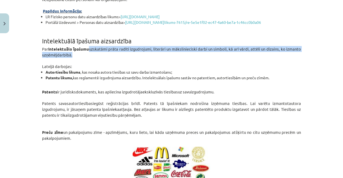
drag, startPoint x: 87, startPoint y: 51, endPoint x: 150, endPoint y: 53, distance: 62.8
click at [150, 53] on p "Par intelektuālo īpašumu uzskatāmi prāta radīti izgudrojumi, literāri un māksli…" at bounding box center [171, 52] width 259 height 12
copy span "uzskatāmi prāta radīti izgudrojumi, literāri un mākslinieciski darbi un simboli…"
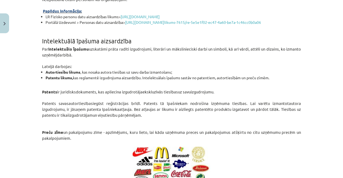
click at [243, 128] on p at bounding box center [171, 127] width 259 height 6
drag, startPoint x: 44, startPoint y: 74, endPoint x: 276, endPoint y: 81, distance: 232.2
click at [276, 81] on ul "Autortiesību likums , kas nosaka autora tiesības uz savu darba izmantošanu; Pat…" at bounding box center [171, 74] width 259 height 11
copy ul "Autortiesību likums , kas nosaka autora tiesības uz savu darba izmantošanu; Pat…"
click at [222, 143] on p at bounding box center [171, 144] width 259 height 6
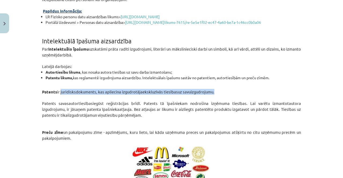
drag, startPoint x: 59, startPoint y: 93, endPoint x: 216, endPoint y: 91, distance: 156.7
click at [216, 91] on p "Patents ir juridisks dokuments , kas apliecina izgudrotāja ekskluzīvās tiesības…" at bounding box center [171, 92] width 259 height 6
copy span "juridisks dokuments , kas apliecina izgudrotāja ekskluzīvās tiesības uz savu iz…"
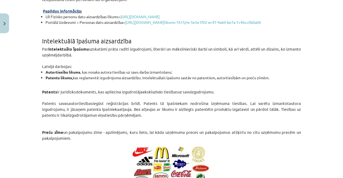
click at [195, 139] on p "Preču zīme un pakalpojumu zīme - apzīmējums, kuru lieto, lai kāda uzņēmuma prec…" at bounding box center [171, 136] width 259 height 12
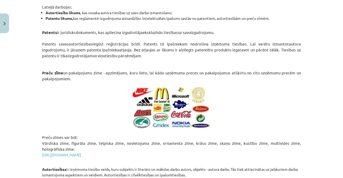
scroll to position [346, 0]
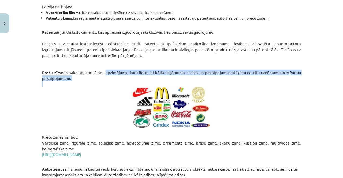
drag, startPoint x: 104, startPoint y: 74, endPoint x: 115, endPoint y: 84, distance: 14.8
copy div "apzīmējums, kuru lieto, lai kāda uzņēmuma preces un pakalpojumus atšķirtu no ci…"
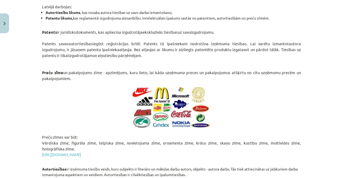
click at [235, 158] on p "https://likumi.lv/ta/id/312695-precu-zimju-likums" at bounding box center [171, 155] width 259 height 6
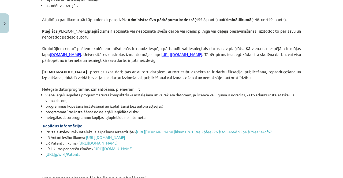
scroll to position [658, 0]
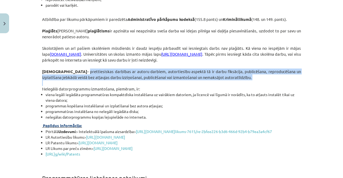
drag, startPoint x: 61, startPoint y: 75, endPoint x: 224, endPoint y: 86, distance: 163.2
click at [224, 86] on div "💡 Kas mums priekšā? Sapratīsi, kas ir personas datu aizsardzība, intelektuālā ī…" at bounding box center [171, 132] width 259 height 1388
copy div "prettiesiskas darbības ar autoru darbiem, autortiesību aspektā tā ir darbu fiks…"
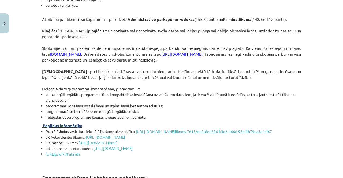
click at [234, 140] on li "LR Autortiesību likums> http://likumi.lv/doc.php?id=5138" at bounding box center [174, 138] width 256 height 6
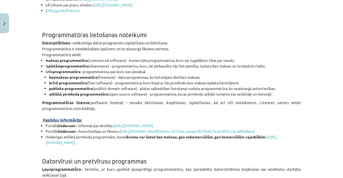
scroll to position [802, 0]
drag, startPoint x: 44, startPoint y: 67, endPoint x: 285, endPoint y: 103, distance: 243.5
click at [285, 97] on ul "maksas programmatūra (commercial software) - komerciāla programmatūra, kuru var…" at bounding box center [171, 76] width 259 height 39
copy ul "maksas programmatūra (commercial software) - komerciāla programmatūra, kuru var…"
click at [225, 145] on li "Noderīgas atklātā pirmkoda programmām, kuras ikviens var lietot bez maksas, gan…" at bounding box center [174, 139] width 256 height 11
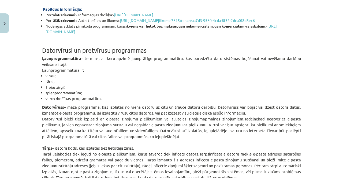
scroll to position [914, 0]
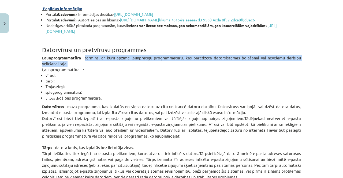
drag, startPoint x: 84, startPoint y: 78, endPoint x: 100, endPoint y: 86, distance: 17.8
click at [100, 67] on p "Ļaunprogrammatūra – termins, ar kuru apzīmē ļaunprātīgu programmatūru, kas pare…" at bounding box center [171, 61] width 259 height 12
copy span "termins, ar kuru apzīmē ļaunprātīgu programmatūru, kas paredzēta datorsistēmas …"
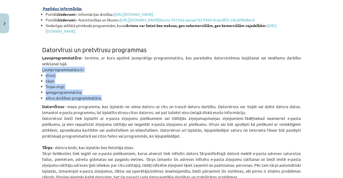
drag, startPoint x: 40, startPoint y: 91, endPoint x: 107, endPoint y: 116, distance: 71.3
copy div "Ļaunprogrammatūra ir: vīrusi; tārpi; Trojas zirgi; spiegprogrammatūra; viltus d…"
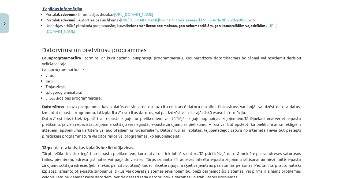
click at [236, 115] on span "– maza programma, kas izplatās no viena datoru uz citu un traucē datoru darbību…" at bounding box center [171, 109] width 259 height 11
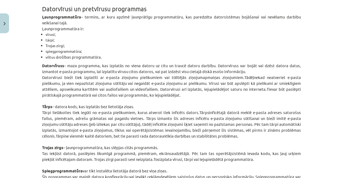
scroll to position [967, 0]
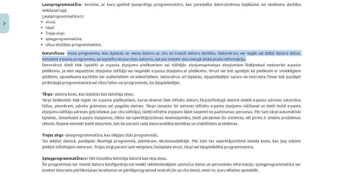
drag, startPoint x: 67, startPoint y: 75, endPoint x: 243, endPoint y: 80, distance: 176.6
click at [243, 62] on p "Datorvīruss – maza programma, kas izplatās no viena datoru uz citu un traucē da…" at bounding box center [171, 56] width 259 height 12
copy span "maza programma, kas izplatās no viena datoru uz citu un traucē datoru darbību. …"
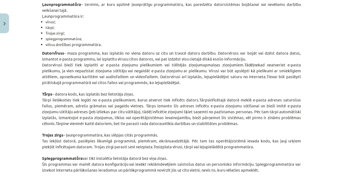
click at [255, 126] on span "Tārpi lielākoties tiek iegūti no e-pasta pielikumiem, kurus atverot tiek inficē…" at bounding box center [171, 111] width 259 height 29
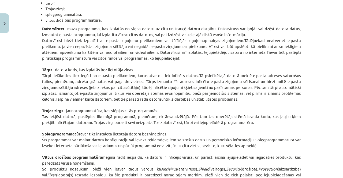
scroll to position [996, 0]
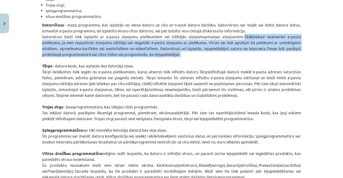
drag, startPoint x: 240, startPoint y: 57, endPoint x: 212, endPoint y: 76, distance: 33.9
click at [212, 57] on p "Datorvīrusi bieži tiek izplatīti ar e-pasta ziņojumu pielikumiem vai tūlītējās …" at bounding box center [171, 46] width 259 height 24
copy span "Tādēļ nekad neatveriet e-pasta pielikumu, ja vien nepazīstat ziņojuma sūtītāju …"
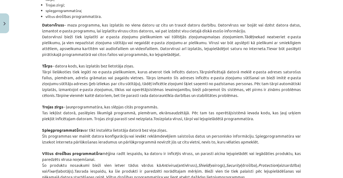
click at [233, 133] on p "Spiegprogrammatūra var tikt instalēta lietotāja datorā bez viņa ziņas." at bounding box center [171, 130] width 259 height 6
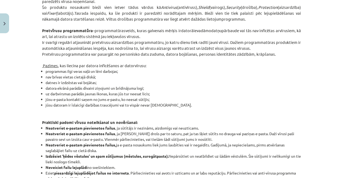
scroll to position [1154, 0]
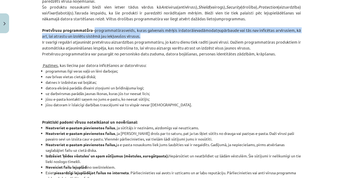
drag, startPoint x: 95, startPoint y: 54, endPoint x: 146, endPoint y: 62, distance: 51.6
click at [146, 51] on p "Ir svarīgi regulāri atjaunināt pretvīrusu aizsardzības programmatūru, jo katru …" at bounding box center [171, 45] width 259 height 12
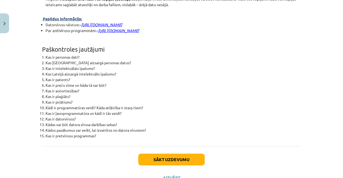
scroll to position [1391, 0]
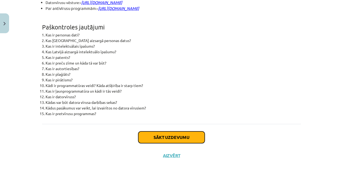
click at [181, 139] on button "Sākt uzdevumu" at bounding box center [171, 138] width 67 height 12
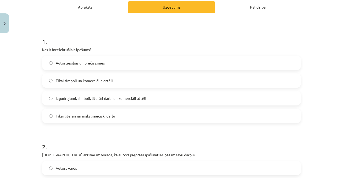
scroll to position [78, 0]
click at [116, 98] on span "Izgudrojumi, simboli, literāri darbi un komerciāli attēli" at bounding box center [101, 99] width 91 height 6
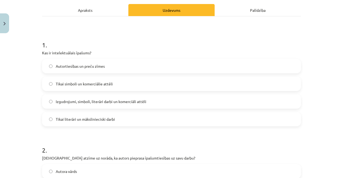
scroll to position [64, 0]
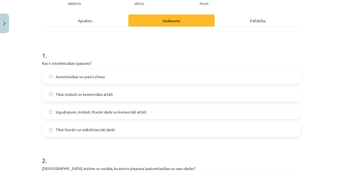
click at [81, 21] on div "Apraksts" at bounding box center [85, 20] width 86 height 12
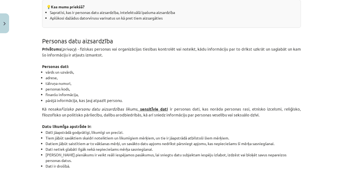
scroll to position [75, 0]
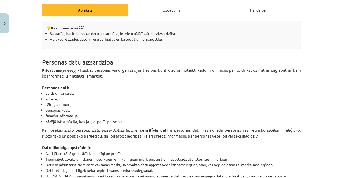
click at [157, 12] on div "Uzdevums" at bounding box center [172, 10] width 86 height 12
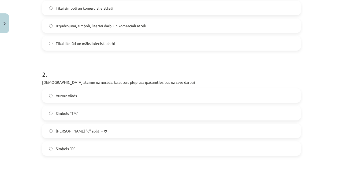
scroll to position [168, 0]
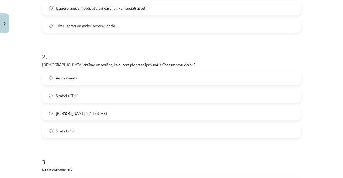
click at [74, 115] on span "Burts "c" aplītī – ©" at bounding box center [81, 114] width 51 height 6
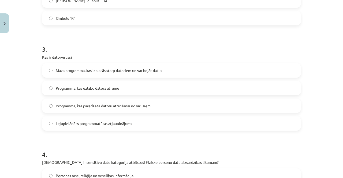
scroll to position [282, 0]
click at [81, 74] on label "Maza programma, kas izplatās starp datoriem un var bojāt datus" at bounding box center [172, 69] width 258 height 13
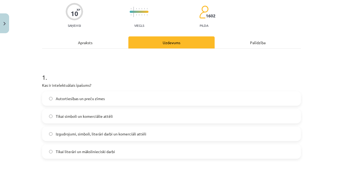
scroll to position [0, 0]
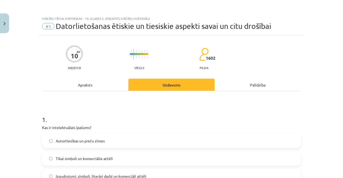
click at [92, 82] on div "Apraksts" at bounding box center [85, 85] width 86 height 12
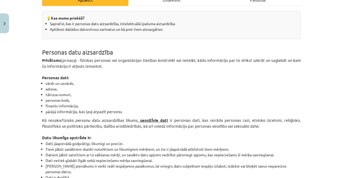
scroll to position [84, 0]
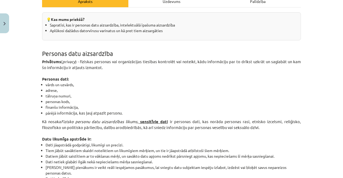
click at [174, 5] on div "Uzdevums" at bounding box center [172, 1] width 86 height 12
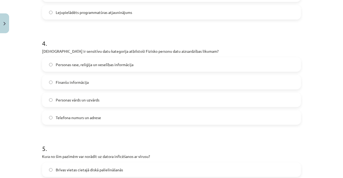
scroll to position [394, 0]
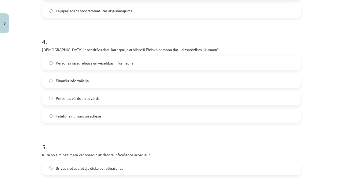
click at [116, 64] on span "Personas rase, reliģija un veselības informācija" at bounding box center [95, 63] width 78 height 6
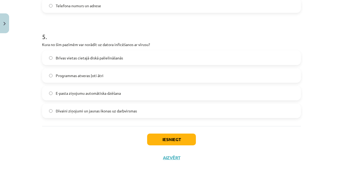
scroll to position [507, 0]
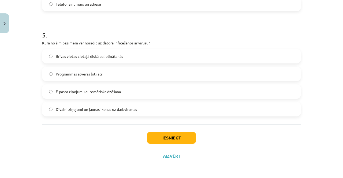
click at [109, 105] on label "Dīvaini ziņojumi un jaunas ikonas uz darbvirsmas" at bounding box center [172, 109] width 258 height 13
click at [164, 134] on button "Iesniegt" at bounding box center [171, 138] width 49 height 12
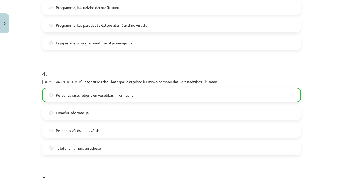
scroll to position [523, 0]
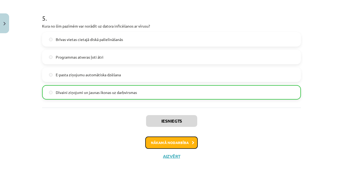
click at [159, 139] on button "Nākamā nodarbība" at bounding box center [171, 143] width 53 height 12
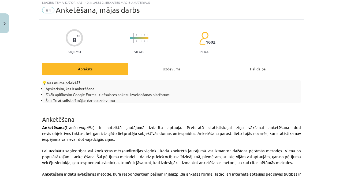
scroll to position [13, 0]
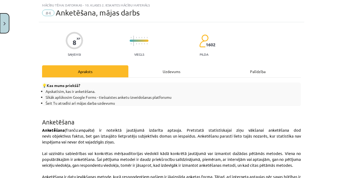
click at [4, 32] on button "Close" at bounding box center [4, 23] width 9 height 20
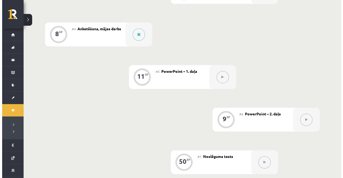
scroll to position [280, 0]
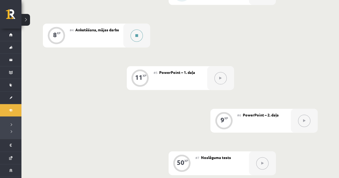
click at [137, 33] on button at bounding box center [137, 36] width 12 height 12
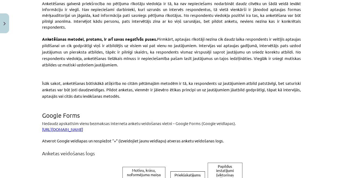
scroll to position [266, 0]
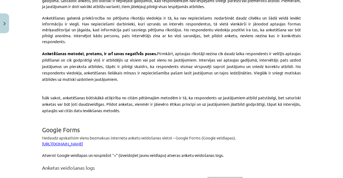
click at [83, 142] on link "[URL][DOMAIN_NAME]" at bounding box center [62, 143] width 41 height 5
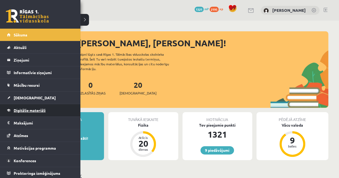
click at [15, 110] on span "Digitālie materiāli" at bounding box center [30, 110] width 32 height 5
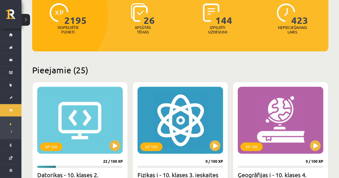
scroll to position [72, 0]
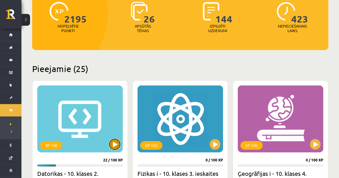
click at [116, 145] on button at bounding box center [114, 144] width 11 height 11
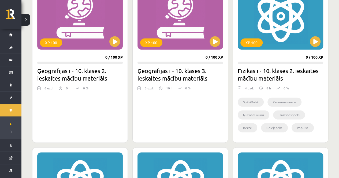
scroll to position [384, 0]
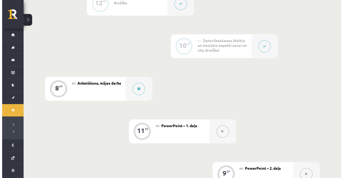
scroll to position [227, 0]
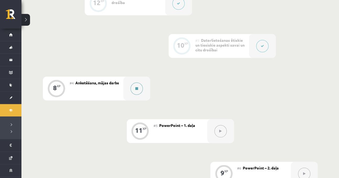
click at [133, 90] on button at bounding box center [137, 89] width 12 height 12
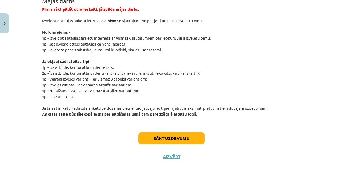
scroll to position [1025, 0]
